Goal: Information Seeking & Learning: Learn about a topic

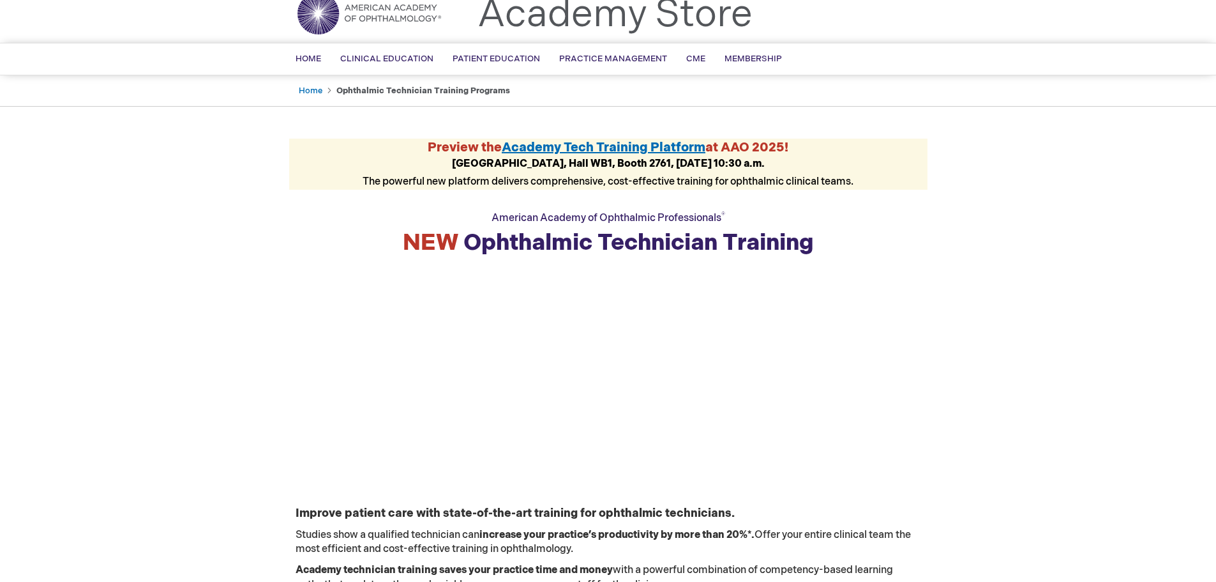
scroll to position [50, 0]
click at [689, 58] on span "CME" at bounding box center [695, 59] width 19 height 10
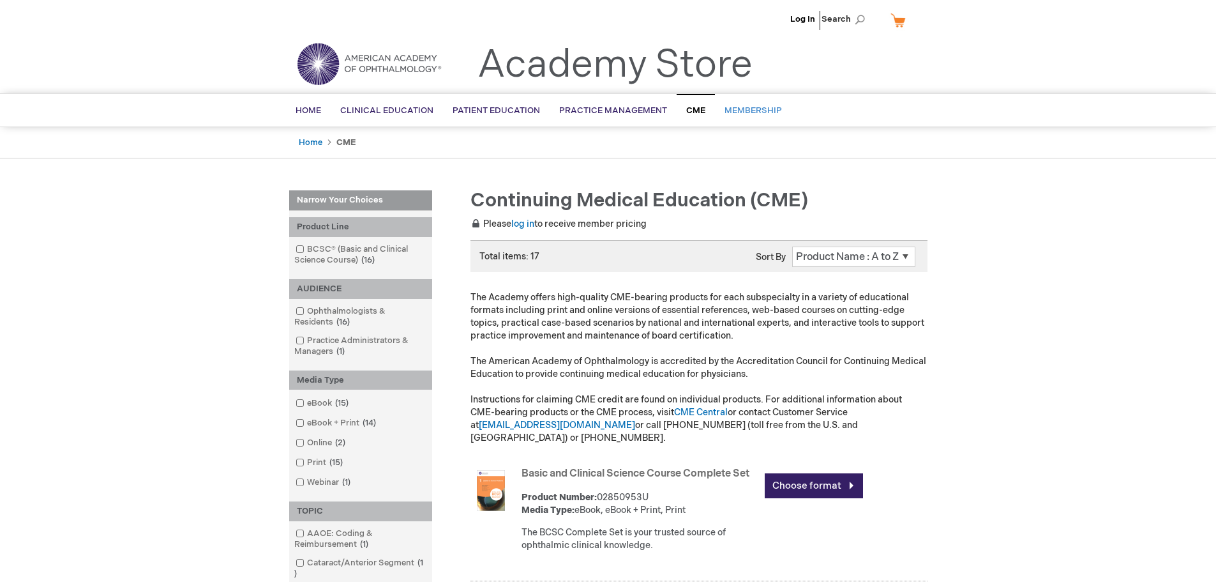
click at [757, 105] on span "Membership" at bounding box center [753, 110] width 57 height 10
